Goal: Find specific page/section: Find specific page/section

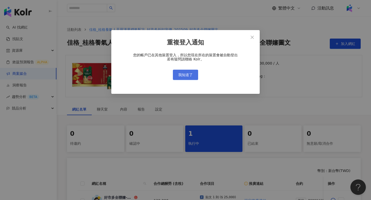
click at [186, 72] on button "我知道了" at bounding box center [185, 75] width 25 height 10
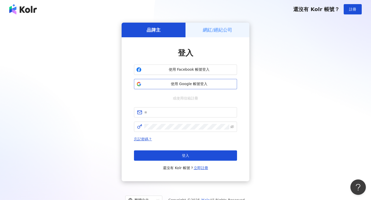
click at [187, 85] on span "使用 Google 帳號登入" at bounding box center [189, 84] width 91 height 5
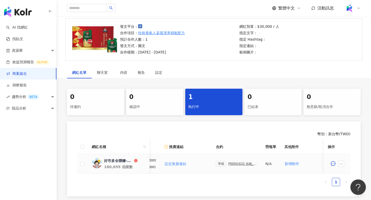
scroll to position [0, 81]
click at [229, 164] on div "PJ0001632 佳格_桂格養氣人蔘羅漢果穩氣配方_好市多折扣宣傳_202509_好市多全聯嬸圖文" at bounding box center [241, 164] width 29 height 4
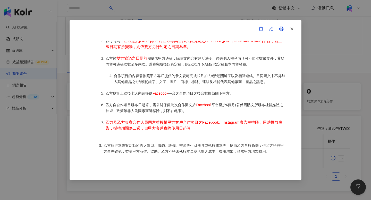
scroll to position [189, 0]
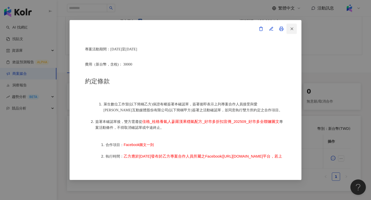
click at [292, 27] on icon "button" at bounding box center [292, 29] width 5 height 5
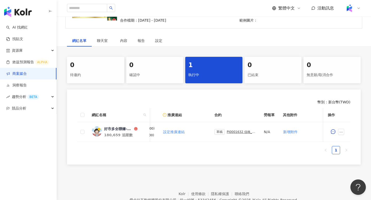
scroll to position [76, 0]
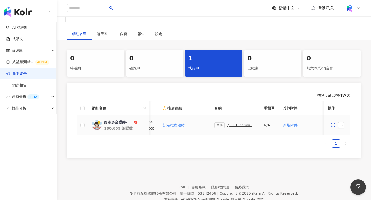
click at [232, 126] on div "PJ0001632 佳格_桂格養氣人蔘羅漢果穩氣配方_好市多折扣宣傳_202509_好市多全聯嬸圖文" at bounding box center [241, 126] width 29 height 4
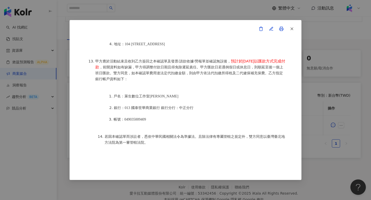
scroll to position [77, 0]
click at [294, 29] on icon "button" at bounding box center [292, 29] width 5 height 5
